Goal: Information Seeking & Learning: Learn about a topic

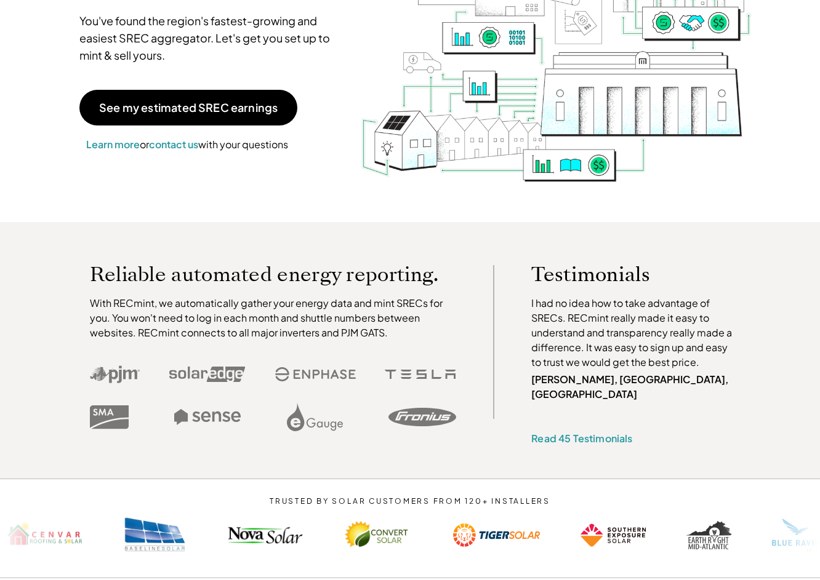
scroll to position [187, 0]
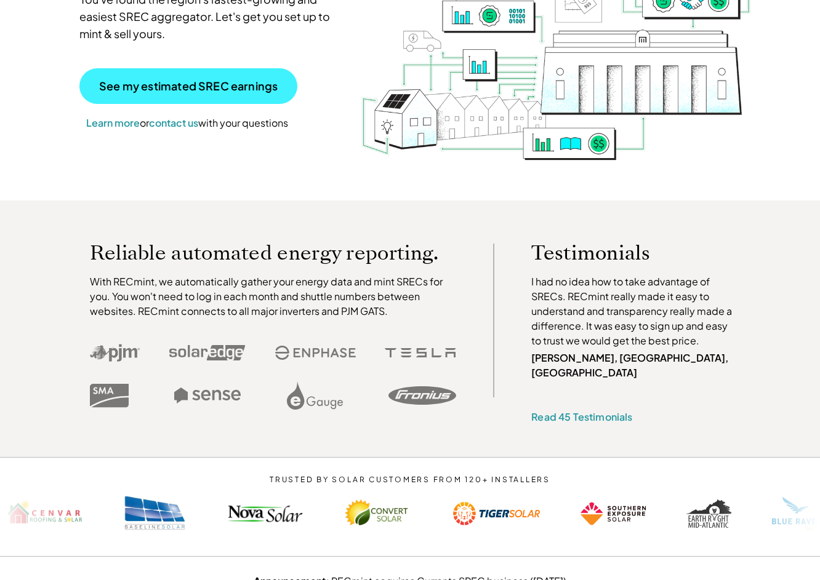
click at [159, 81] on p "See my estimated SREC earnings" at bounding box center [188, 86] width 178 height 11
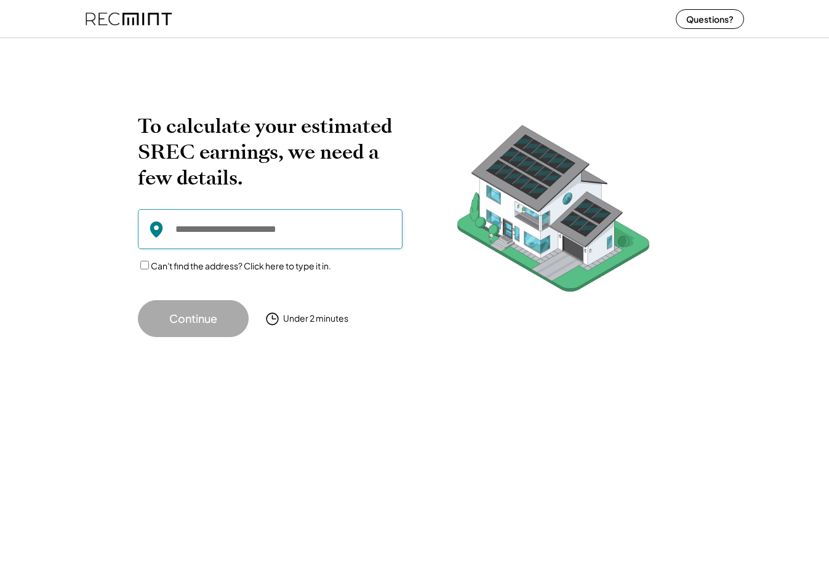
click at [258, 233] on input "input" at bounding box center [270, 229] width 265 height 40
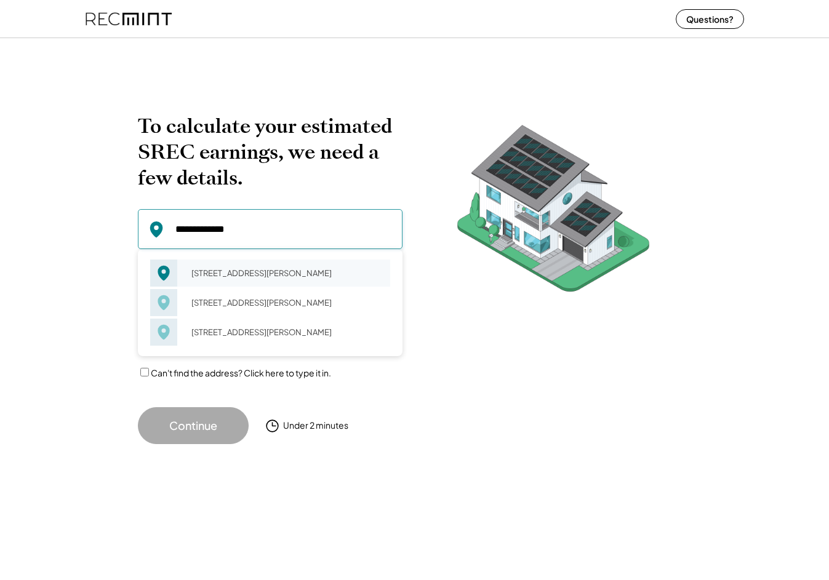
click at [215, 276] on div "[STREET_ADDRESS][PERSON_NAME]" at bounding box center [286, 273] width 207 height 17
type input "**********"
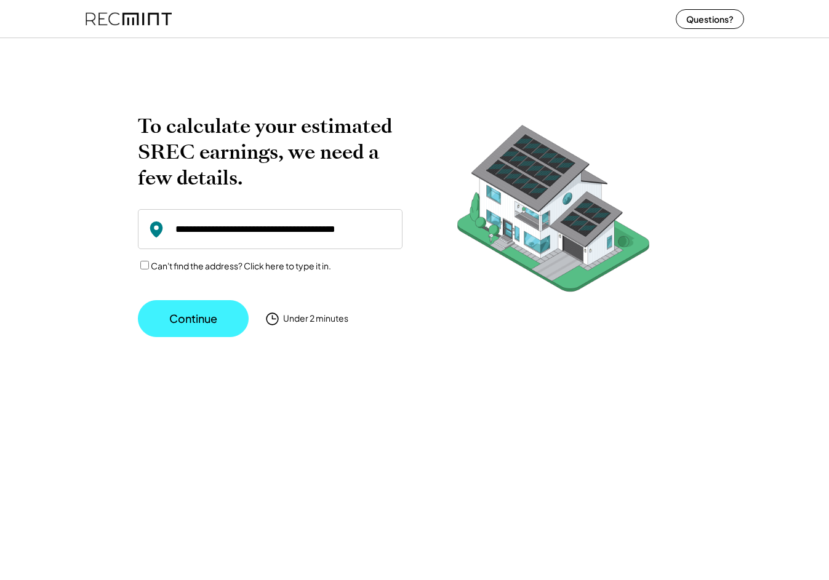
click at [178, 314] on button "Continue" at bounding box center [193, 318] width 111 height 37
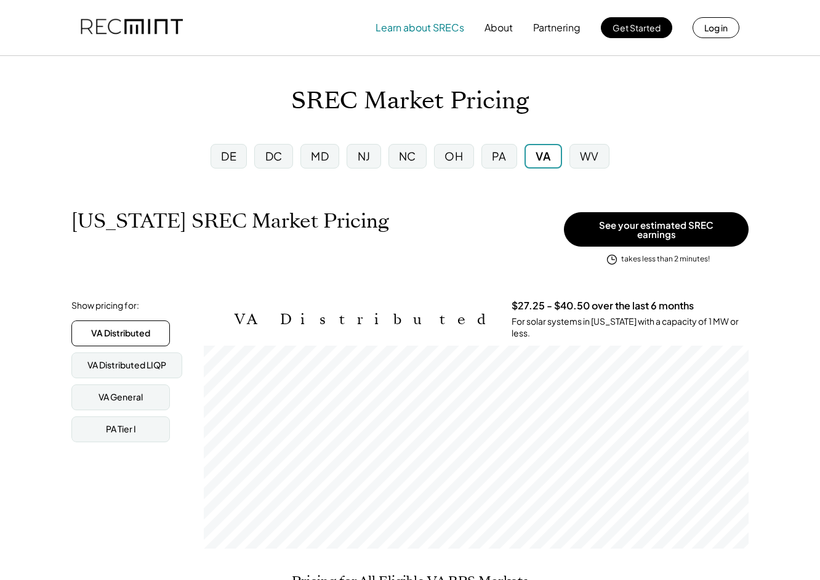
click at [431, 22] on button "Learn about SRECs" at bounding box center [419, 27] width 89 height 25
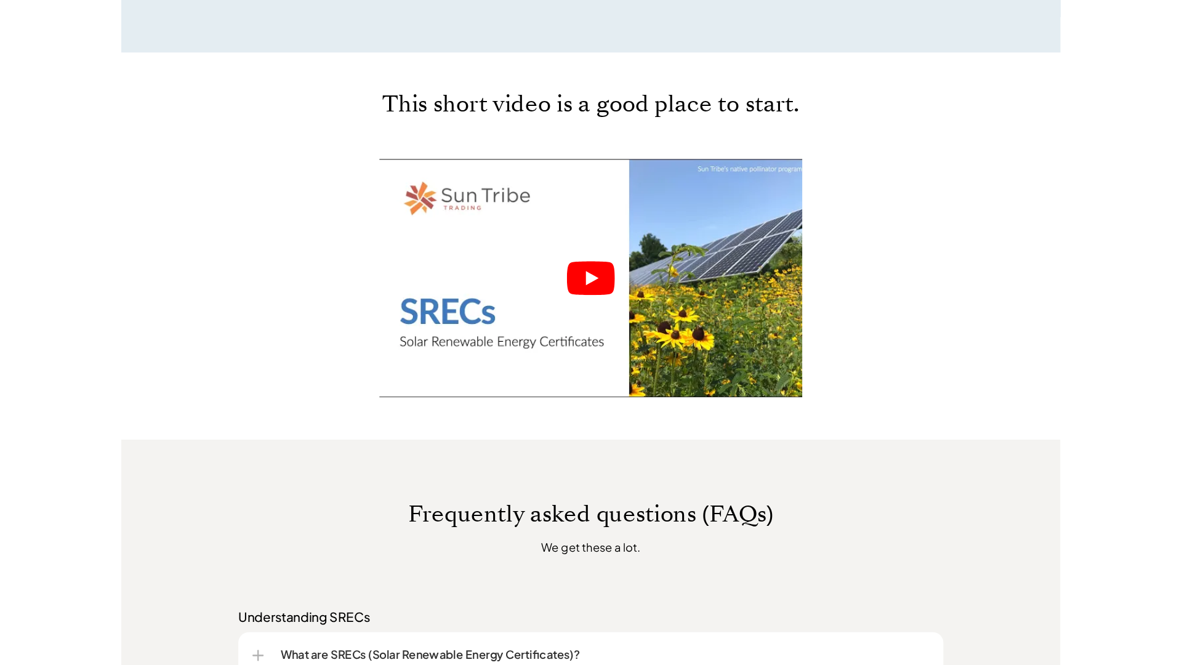
scroll to position [571, 0]
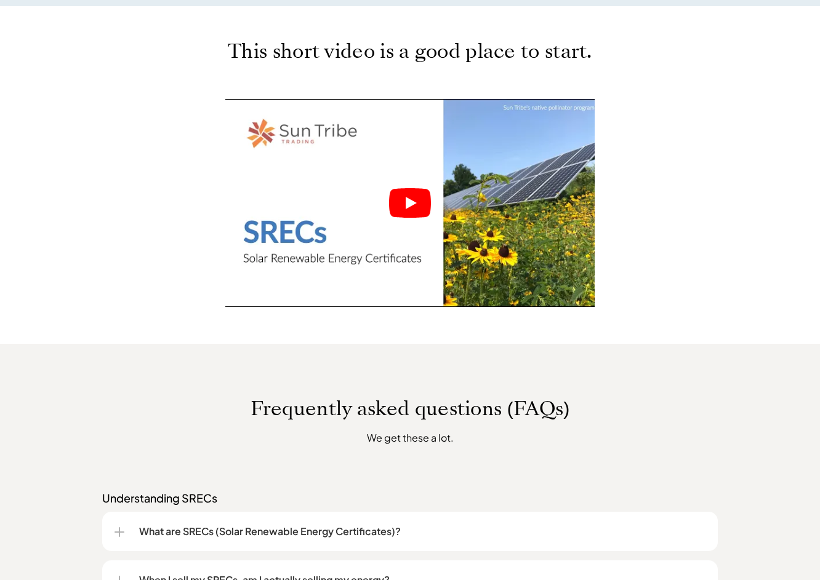
click at [410, 204] on icon "Play" at bounding box center [411, 203] width 11 height 12
